Goal: Share content

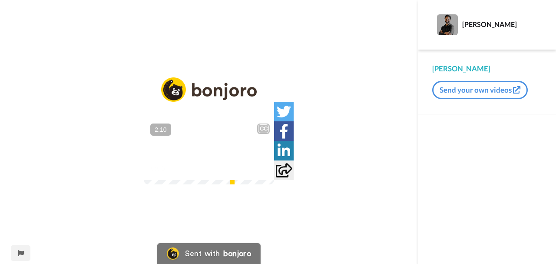
click at [267, 173] on img at bounding box center [262, 167] width 9 height 9
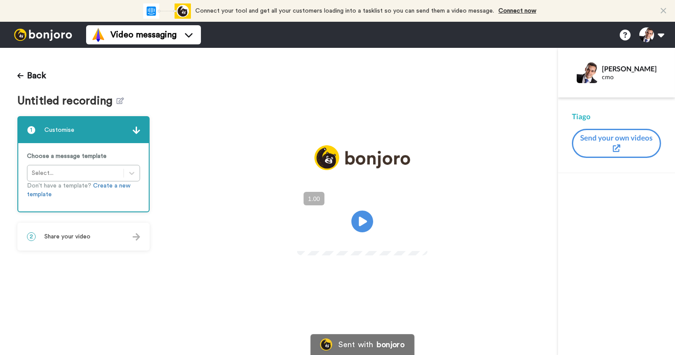
click at [63, 244] on div "2 Share your video" at bounding box center [83, 236] width 130 height 26
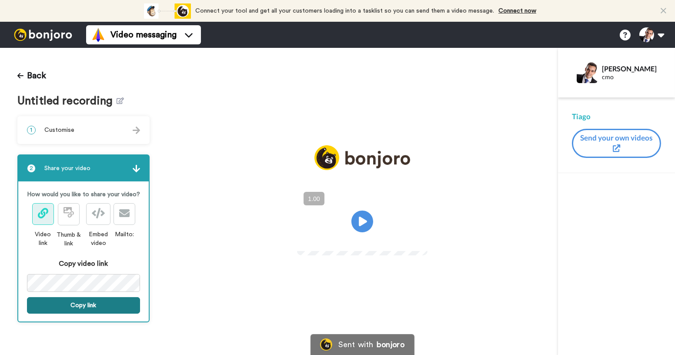
click at [93, 299] on button "Copy link" at bounding box center [83, 305] width 113 height 17
